Goal: Task Accomplishment & Management: Manage account settings

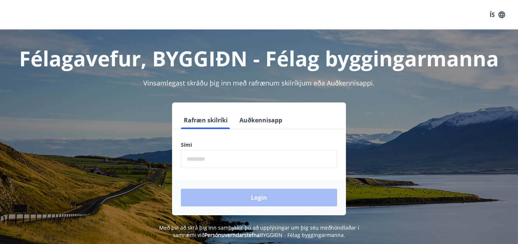
click at [304, 160] on input "phone" at bounding box center [259, 159] width 156 height 18
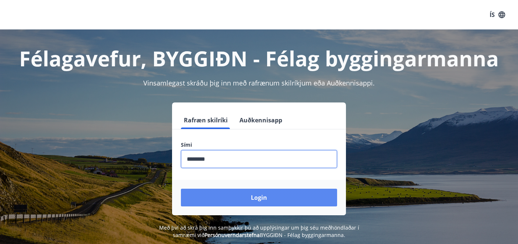
type input "********"
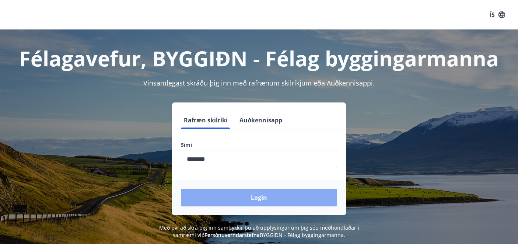
click at [282, 196] on button "Login" at bounding box center [259, 198] width 156 height 18
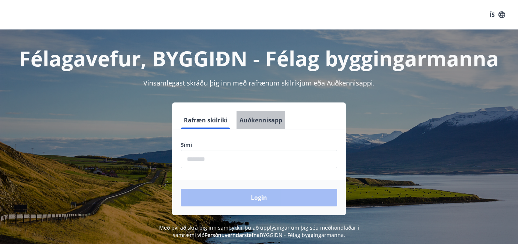
click at [268, 122] on button "Auðkennisapp" at bounding box center [261, 120] width 49 height 18
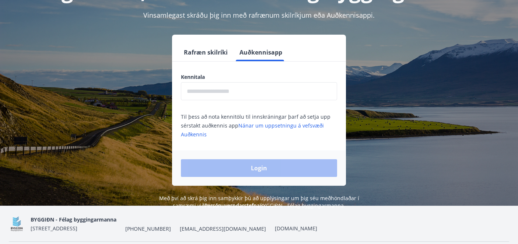
scroll to position [69, 0]
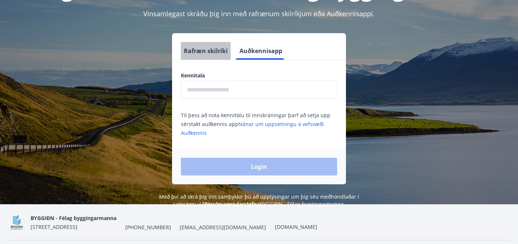
click at [214, 48] on button "Rafræn skilríki" at bounding box center [206, 51] width 50 height 18
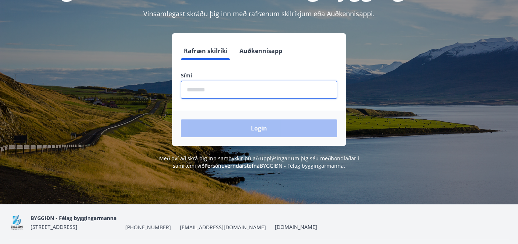
click at [222, 89] on input "phone" at bounding box center [259, 90] width 156 height 18
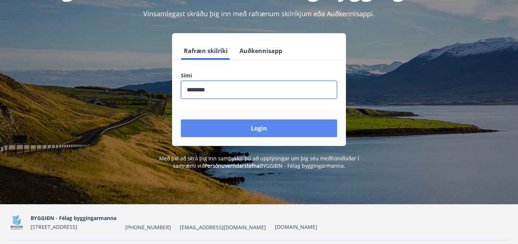
type input "********"
click at [252, 126] on button "Login" at bounding box center [259, 128] width 156 height 18
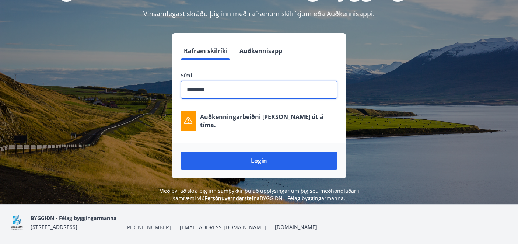
click at [243, 91] on input "phone" at bounding box center [259, 90] width 156 height 18
click at [206, 50] on button "Rafræn skilríki" at bounding box center [206, 51] width 50 height 18
click at [232, 89] on input "phone" at bounding box center [259, 90] width 156 height 18
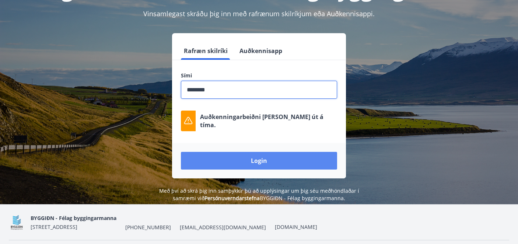
click at [249, 159] on button "Login" at bounding box center [259, 161] width 156 height 18
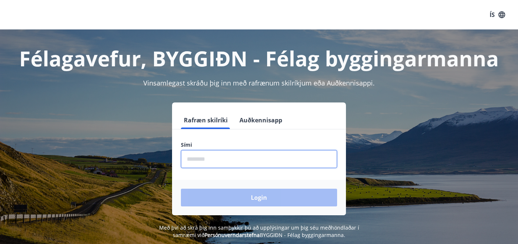
click at [225, 157] on input "phone" at bounding box center [259, 159] width 156 height 18
